Goal: Task Accomplishment & Management: Manage account settings

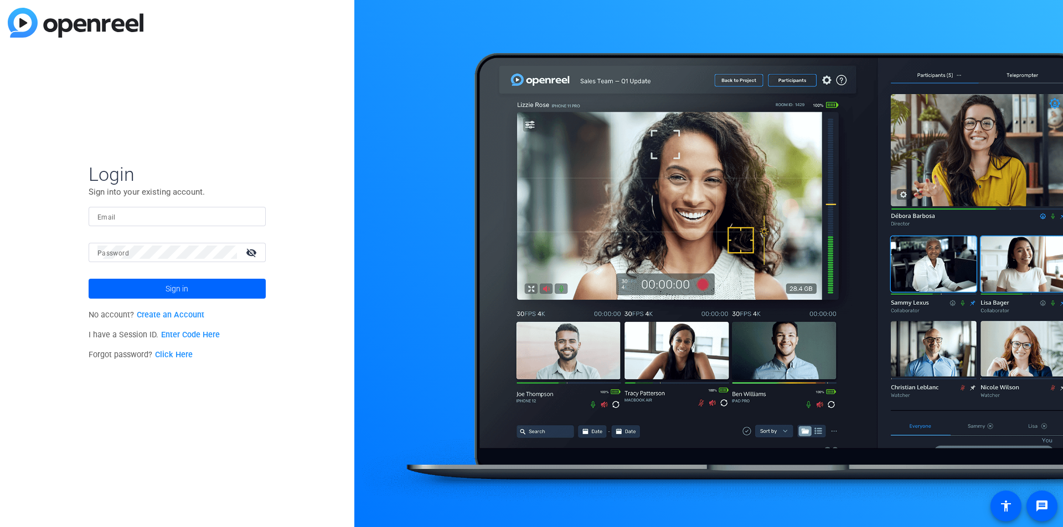
click at [804, 38] on body "Login Sign into your existing account. Email Password visibility_off Sign in No…" at bounding box center [531, 263] width 1063 height 527
click at [793, 35] on div at bounding box center [708, 263] width 708 height 527
drag, startPoint x: 670, startPoint y: 100, endPoint x: 679, endPoint y: 99, distance: 8.4
click at [678, 99] on div at bounding box center [708, 263] width 708 height 527
drag, startPoint x: 900, startPoint y: 58, endPoint x: 664, endPoint y: 104, distance: 240.2
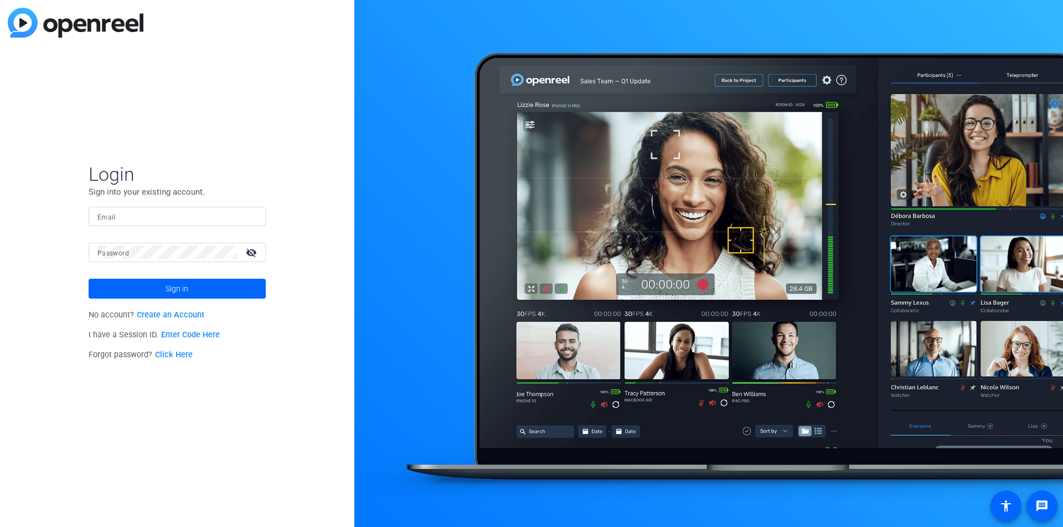
click at [666, 106] on div at bounding box center [708, 263] width 708 height 527
drag, startPoint x: 487, startPoint y: 91, endPoint x: 413, endPoint y: 90, distance: 74.2
click at [413, 90] on div at bounding box center [708, 263] width 708 height 527
click at [420, 120] on div at bounding box center [708, 263] width 708 height 527
drag, startPoint x: 1054, startPoint y: 54, endPoint x: 1038, endPoint y: -40, distance: 95.9
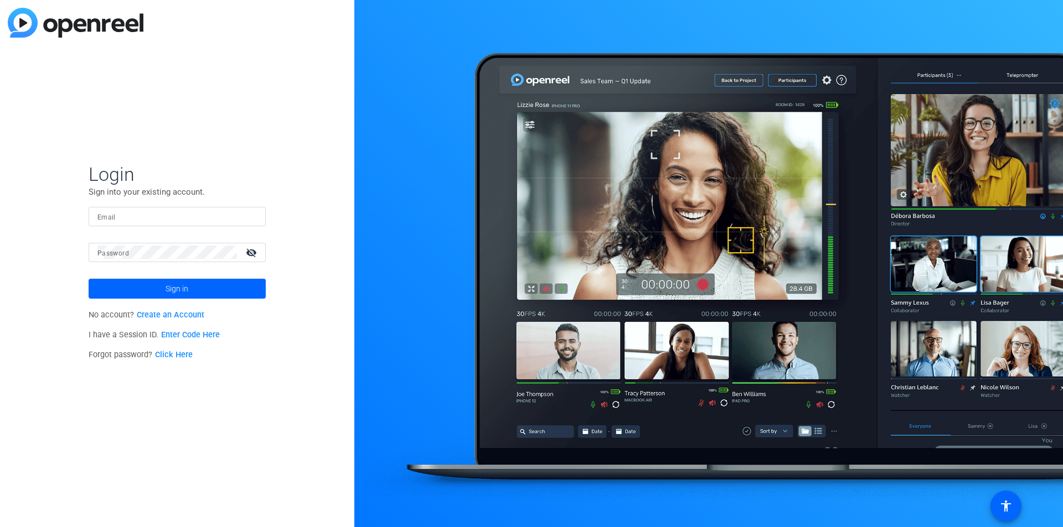
click at [1038, 0] on html "Accessibility Screen-Reader Guide, Feedback, and Issue Reporting | New window L…" at bounding box center [531, 263] width 1063 height 527
drag, startPoint x: 758, startPoint y: 55, endPoint x: 630, endPoint y: 61, distance: 128.0
click at [640, 66] on div at bounding box center [708, 263] width 708 height 527
drag, startPoint x: 855, startPoint y: 51, endPoint x: 714, endPoint y: 45, distance: 140.7
click at [739, 48] on div at bounding box center [708, 263] width 708 height 527
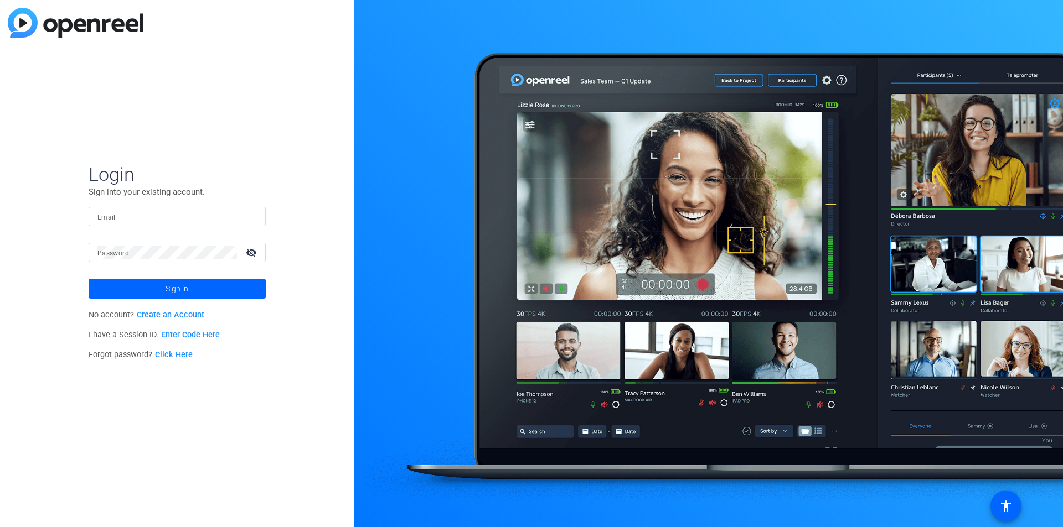
drag, startPoint x: 863, startPoint y: 53, endPoint x: 727, endPoint y: 40, distance: 136.2
click at [724, 40] on div at bounding box center [708, 263] width 708 height 527
drag, startPoint x: 866, startPoint y: 61, endPoint x: 914, endPoint y: 37, distance: 54.0
click at [914, 37] on div at bounding box center [708, 263] width 708 height 527
drag, startPoint x: 1006, startPoint y: 59, endPoint x: 959, endPoint y: 68, distance: 47.2
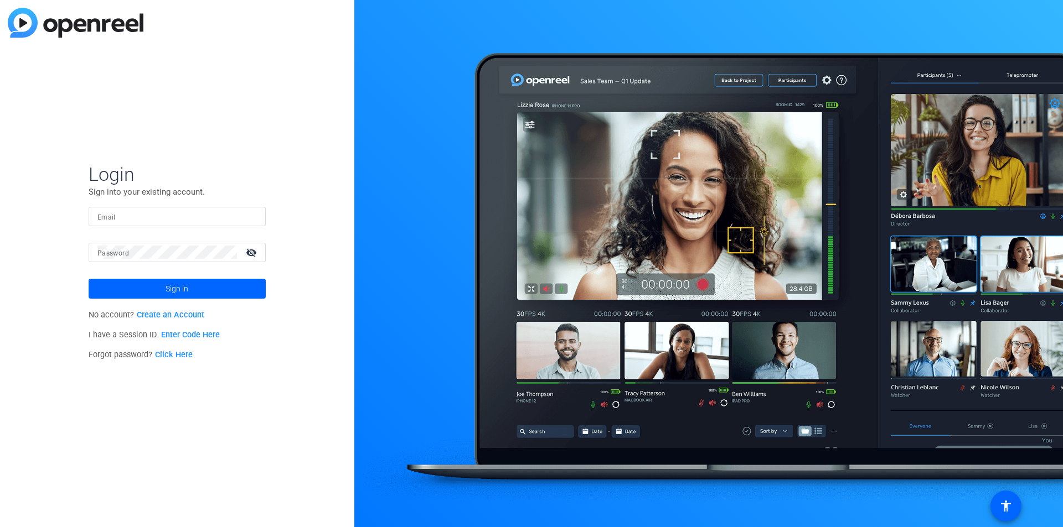
click at [959, 68] on div at bounding box center [708, 263] width 708 height 527
